Goal: Check status: Check status

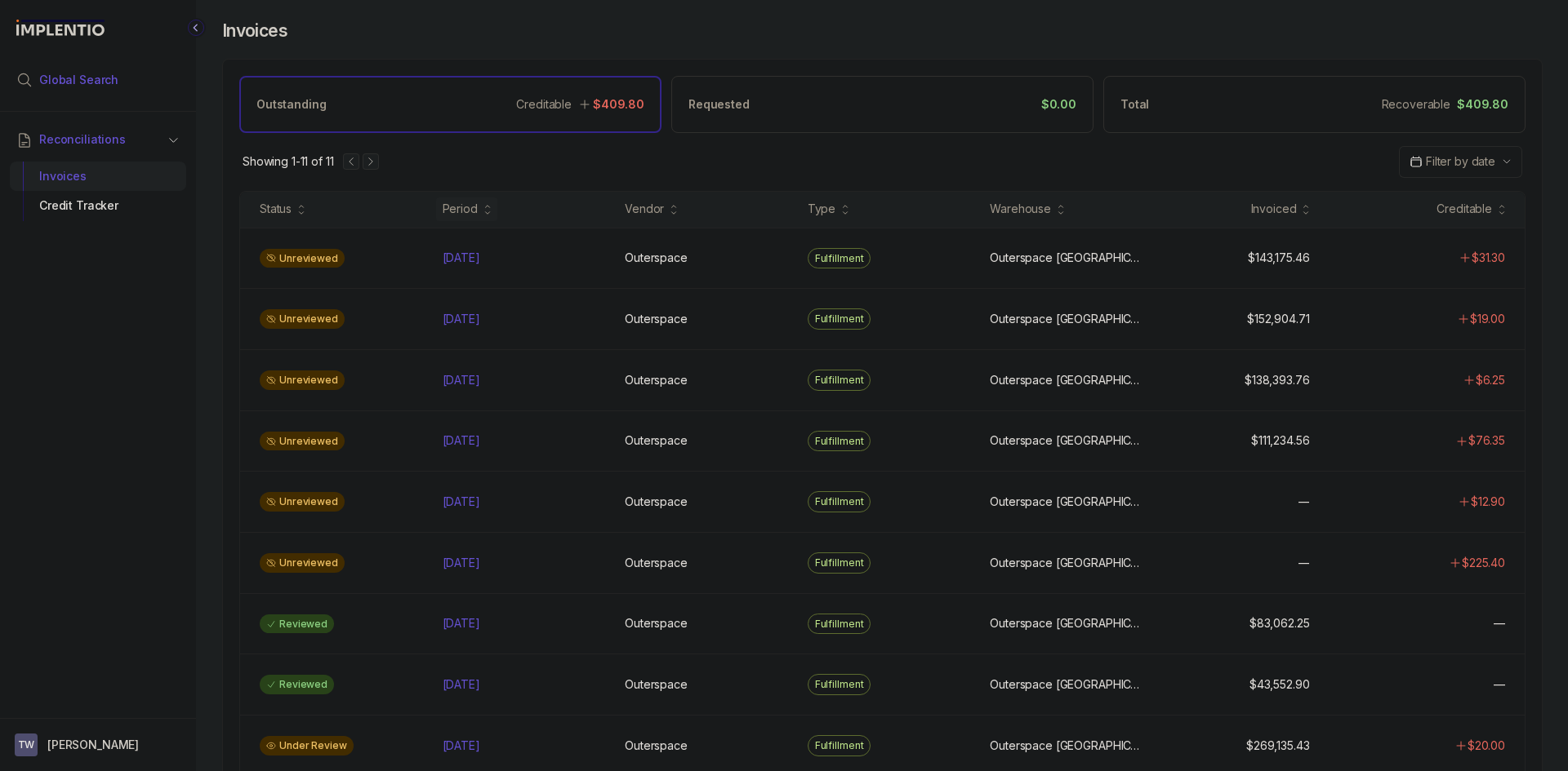
click at [81, 77] on span "Global Search" at bounding box center [78, 80] width 79 height 16
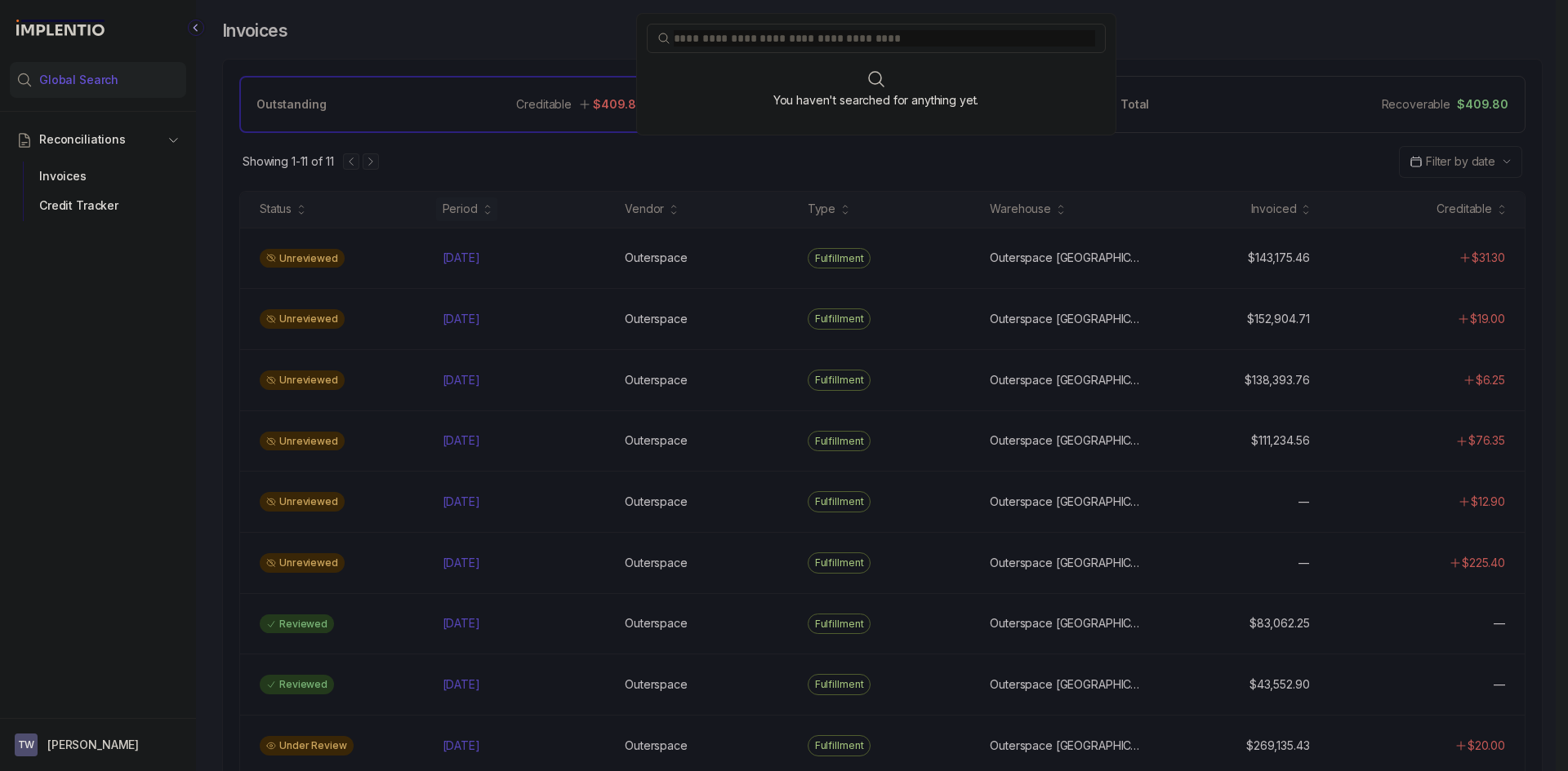
click at [725, 50] on div "You haven't searched for anything yet." at bounding box center [876, 74] width 480 height 122
click at [726, 48] on span at bounding box center [876, 38] width 459 height 29
click at [726, 45] on input "search" at bounding box center [884, 38] width 421 height 16
paste input "******"
type input "******"
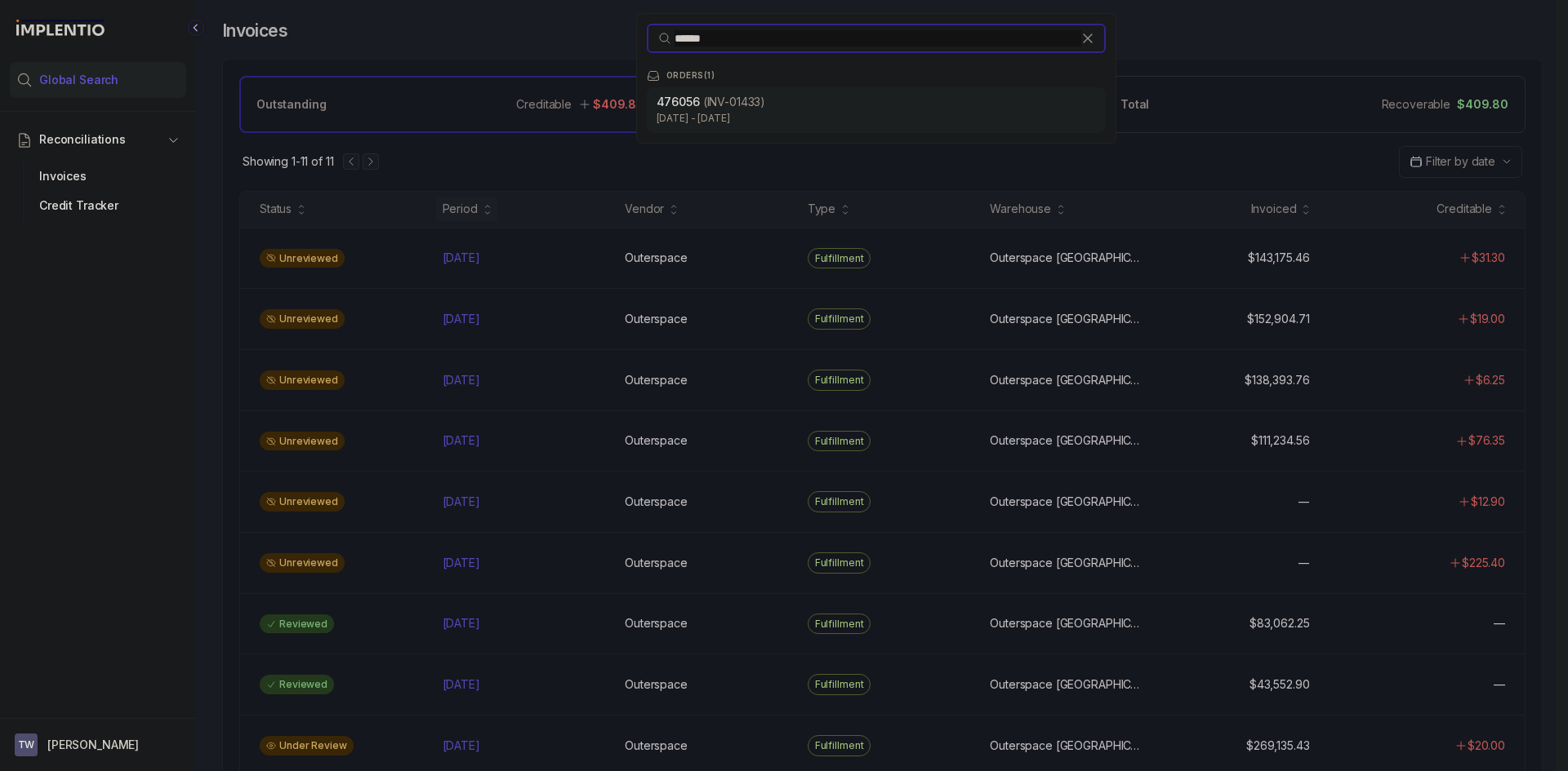
click at [720, 92] on div "476056 (INV-01433) [DATE] - [DATE]" at bounding box center [876, 111] width 459 height 46
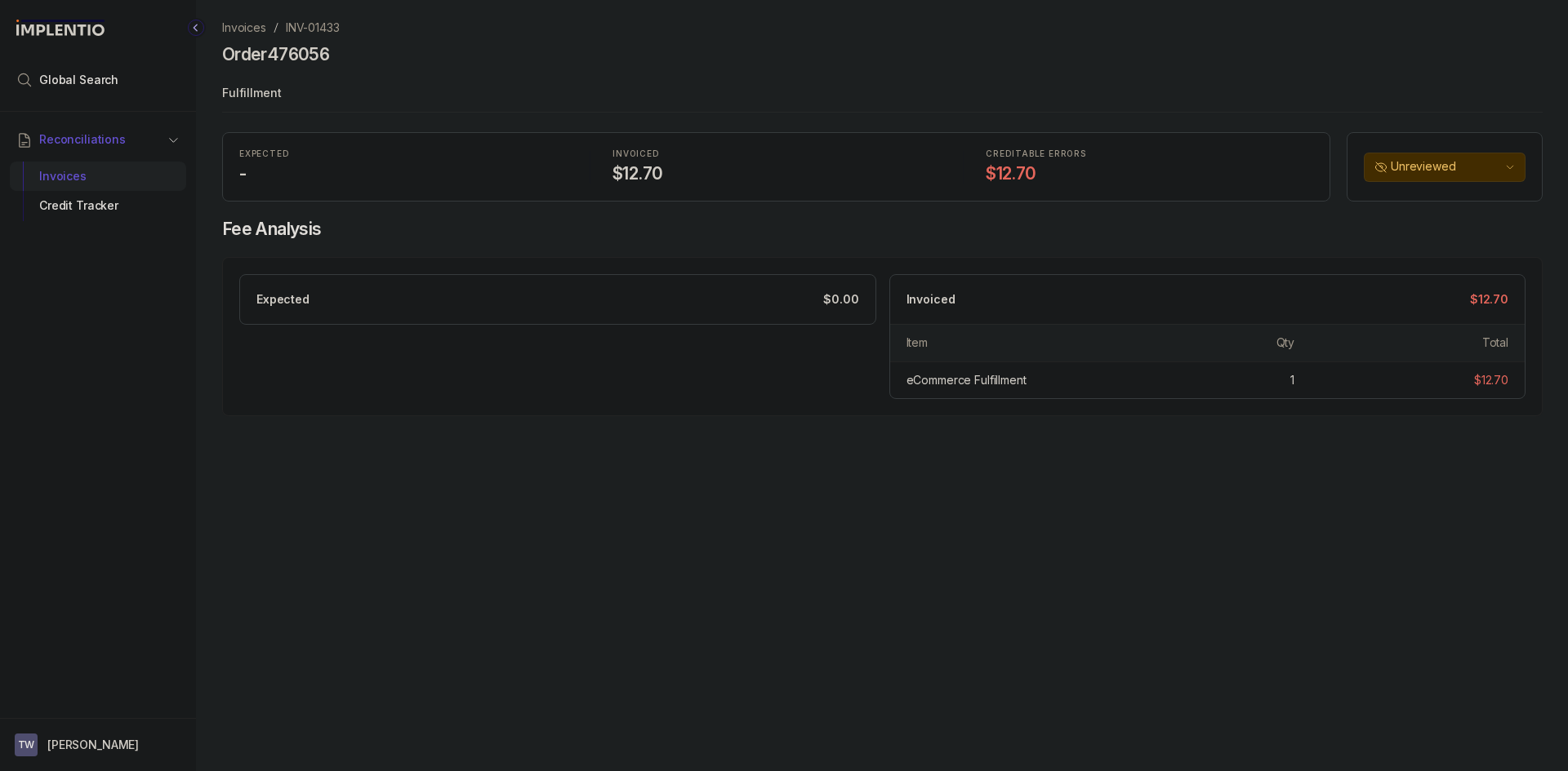
click at [316, 30] on p "INV-01433" at bounding box center [313, 27] width 54 height 16
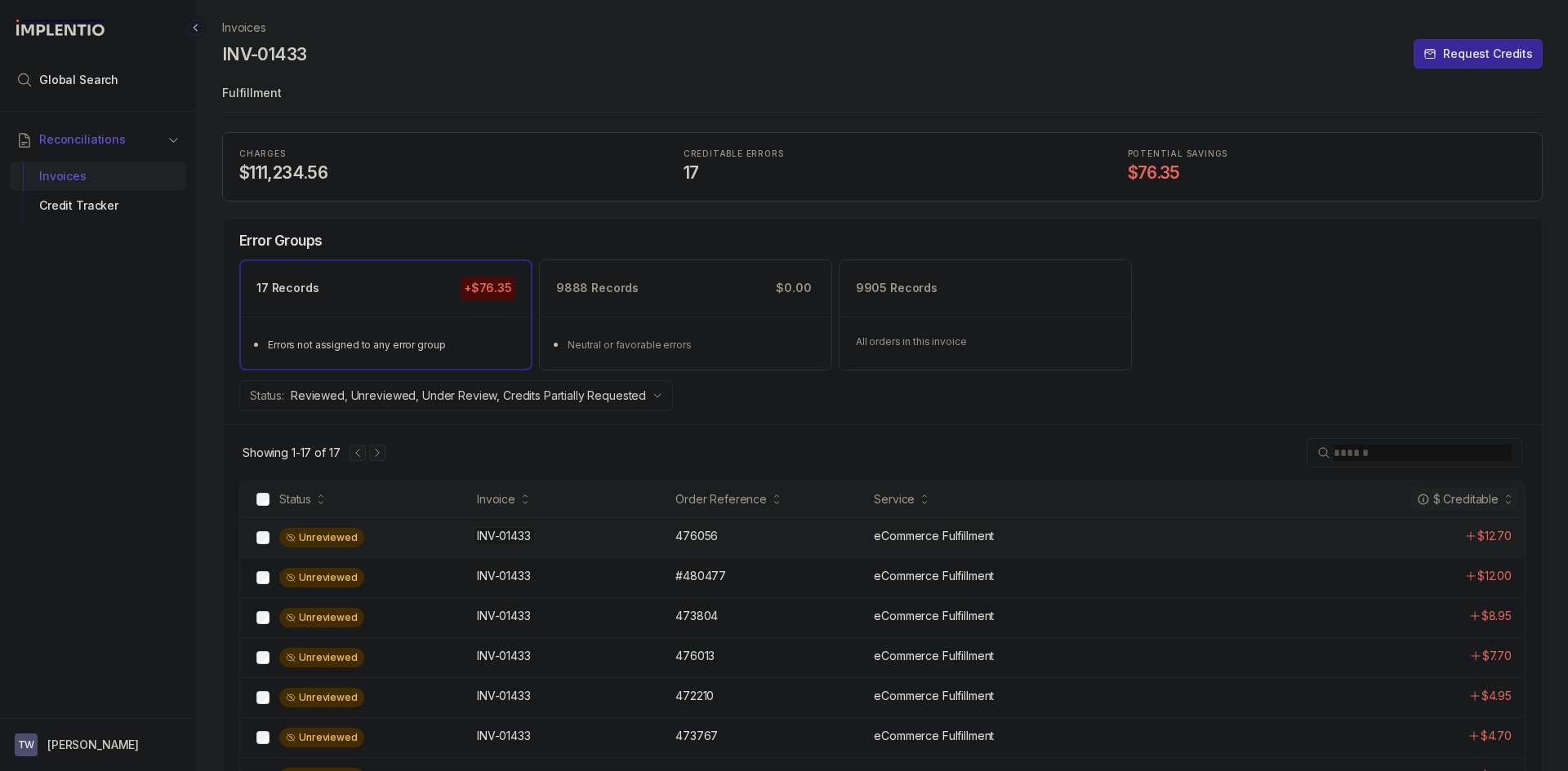
click at [622, 530] on div "INV-01433 INV-01433" at bounding box center [571, 536] width 189 height 16
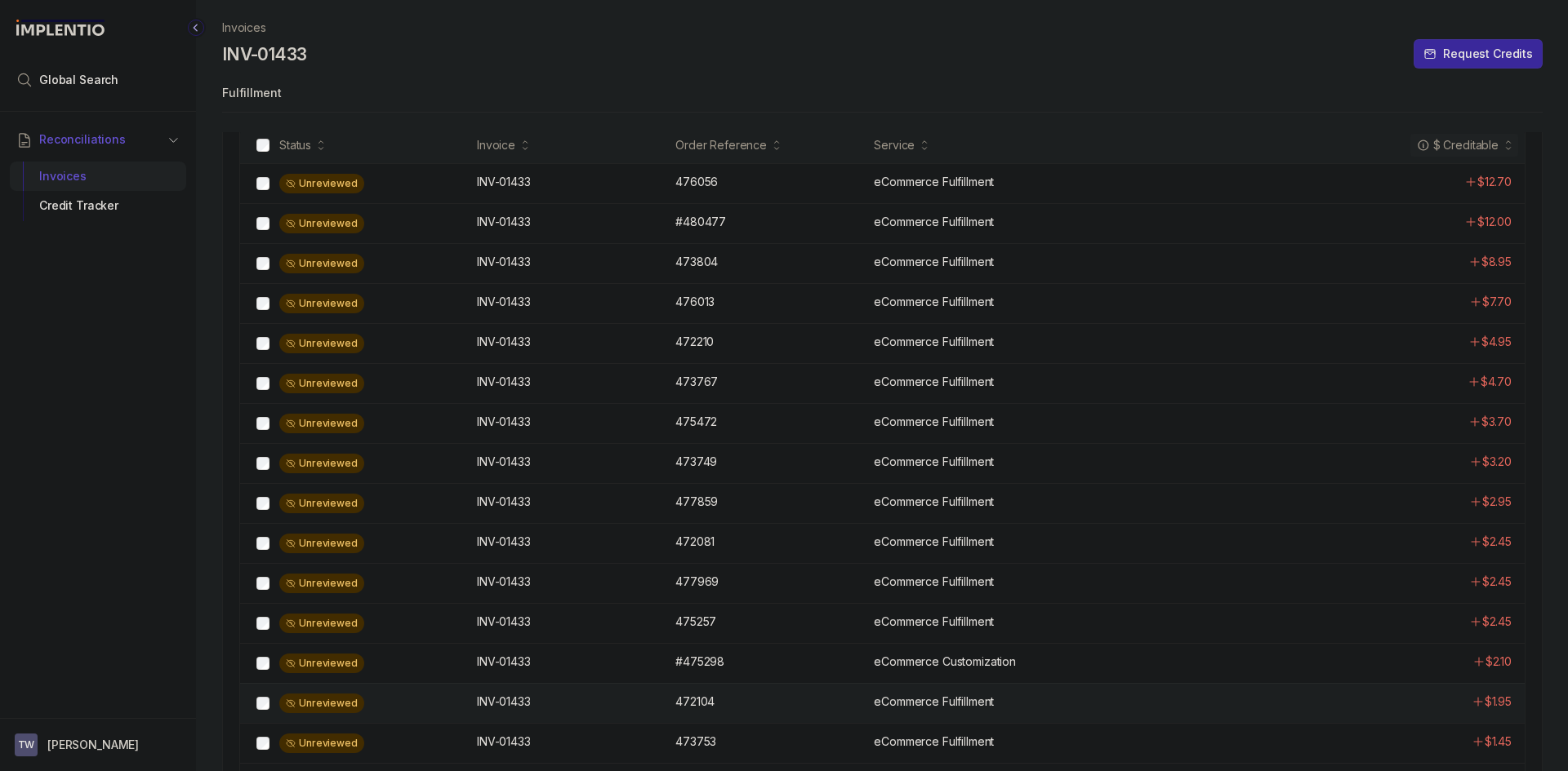
scroll to position [444, 0]
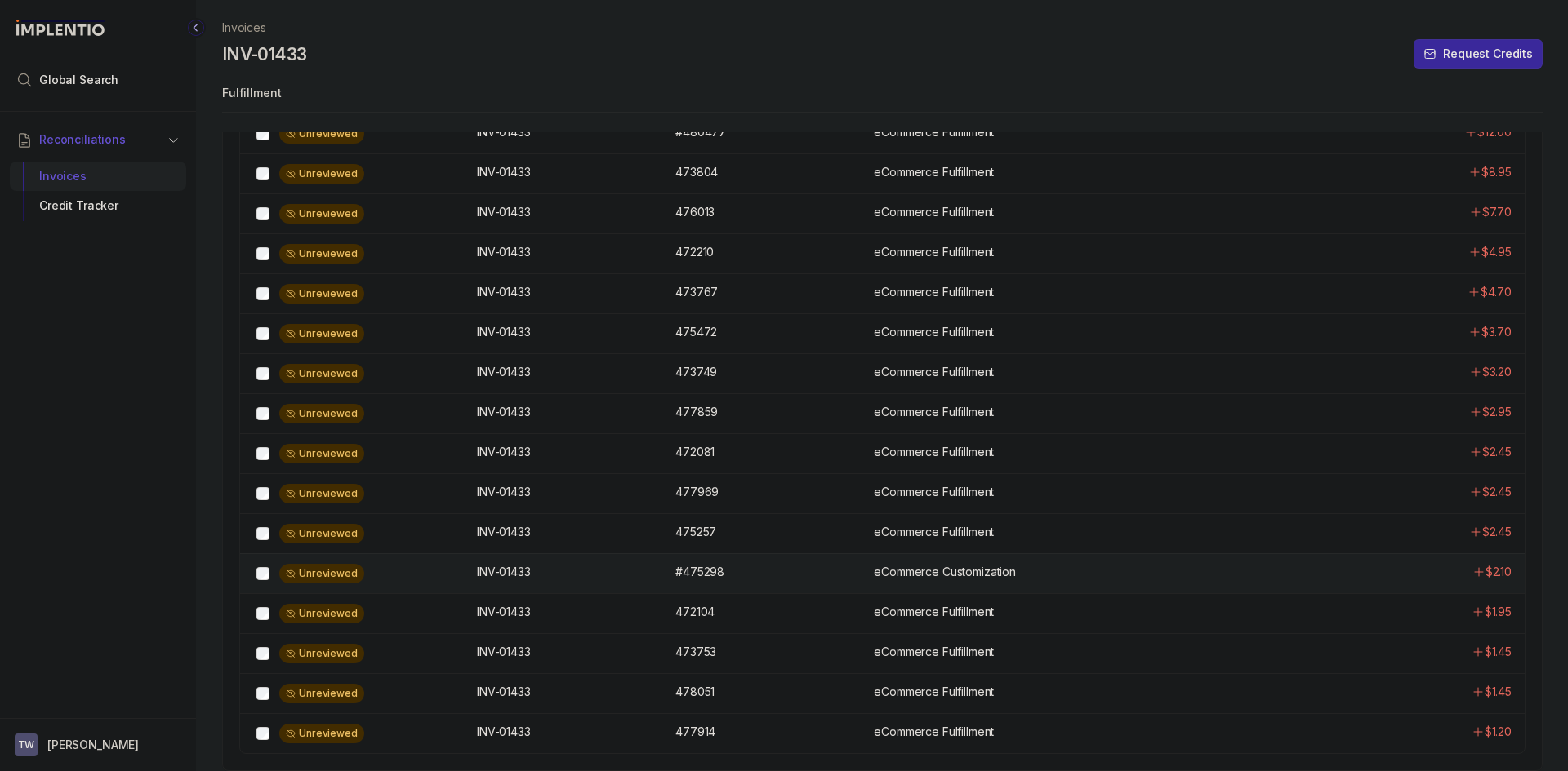
click at [964, 581] on p "eCommerce Customization" at bounding box center [945, 572] width 142 height 16
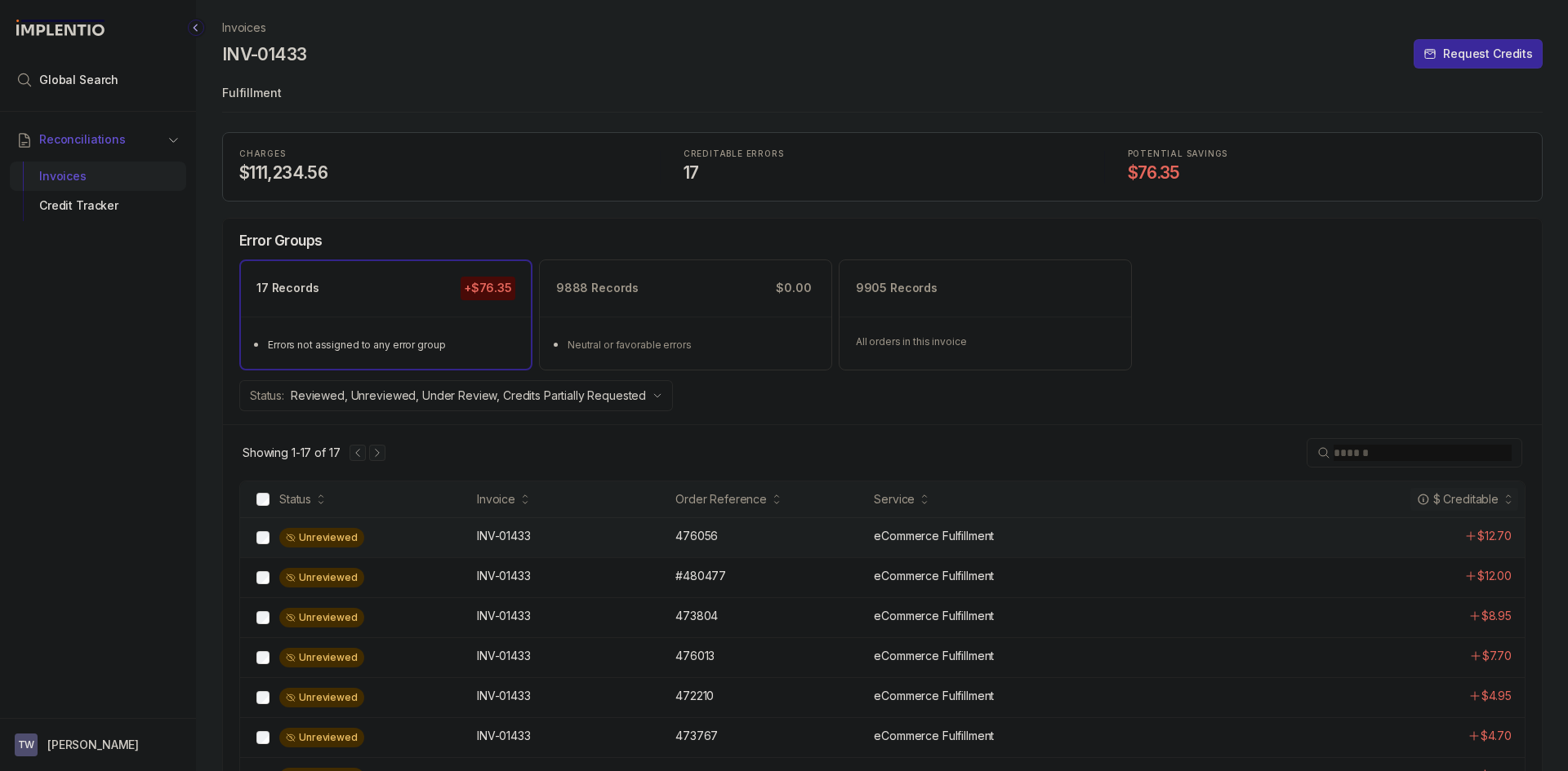
click at [909, 538] on p "eCommerce Fulfillment" at bounding box center [934, 536] width 120 height 16
